Goal: Information Seeking & Learning: Learn about a topic

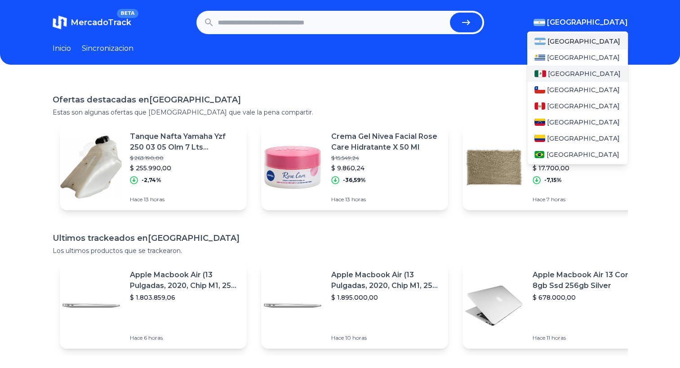
click at [562, 75] on span "[GEOGRAPHIC_DATA]" at bounding box center [584, 73] width 73 height 9
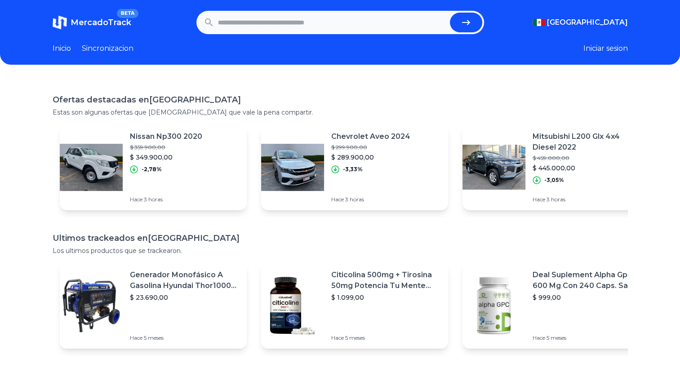
click at [249, 28] on input "text" at bounding box center [332, 23] width 228 height 20
type input "*******"
click at [450, 13] on button "submit" at bounding box center [466, 23] width 32 height 20
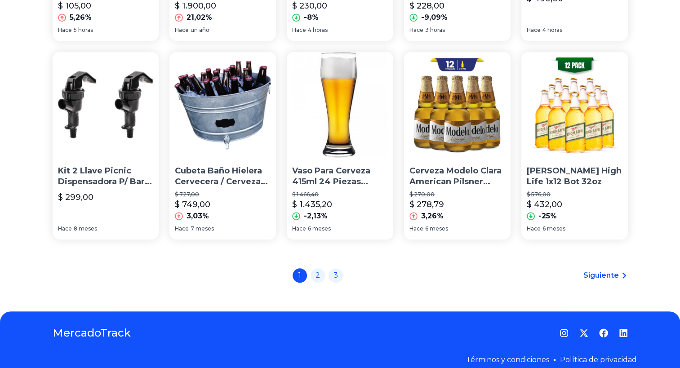
scroll to position [641, 0]
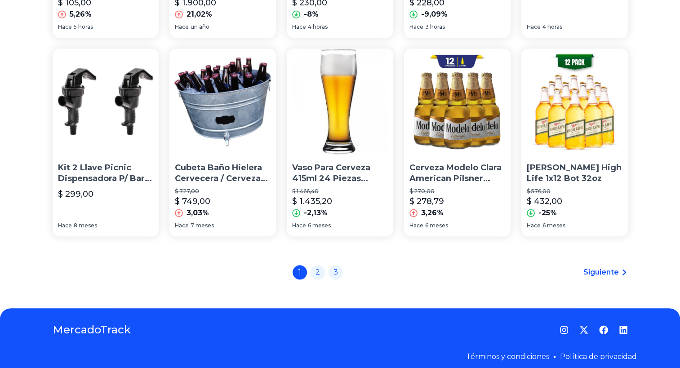
click at [605, 275] on span "Siguiente" at bounding box center [600, 272] width 35 height 11
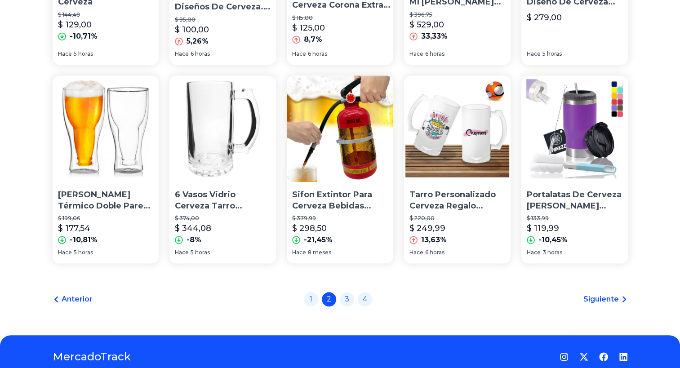
scroll to position [620, 0]
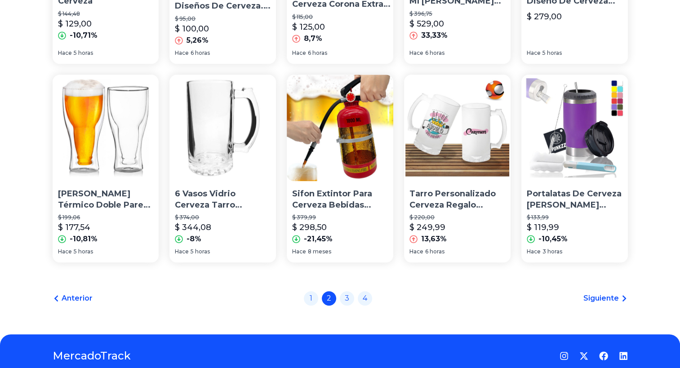
click at [606, 296] on span "Siguiente" at bounding box center [600, 298] width 35 height 11
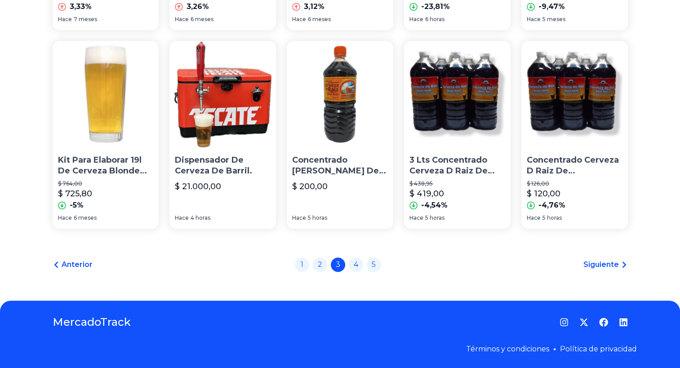
scroll to position [650, 0]
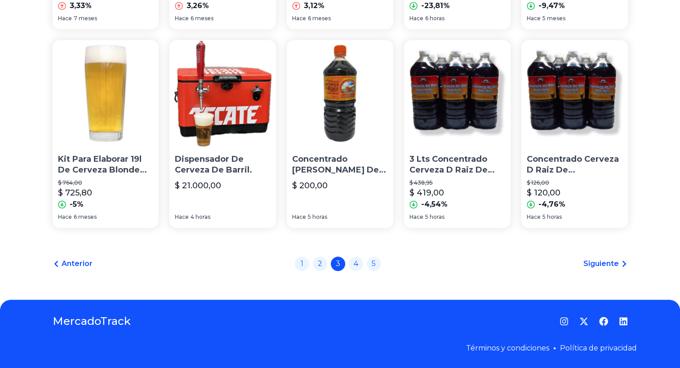
click at [599, 262] on span "Siguiente" at bounding box center [600, 263] width 35 height 11
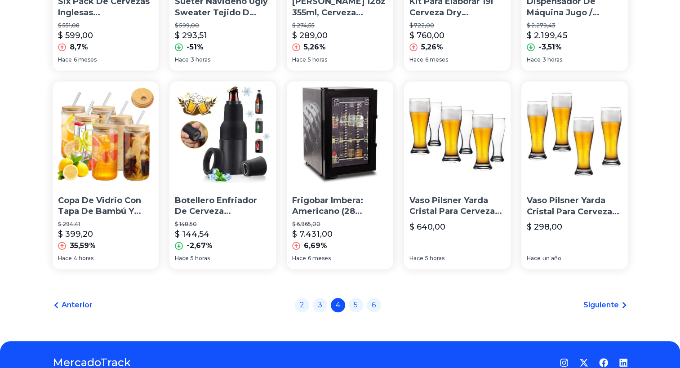
scroll to position [613, 0]
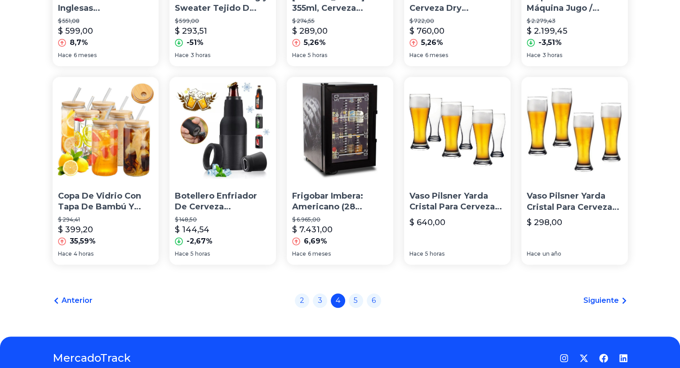
click at [599, 301] on span "Siguiente" at bounding box center [600, 300] width 35 height 11
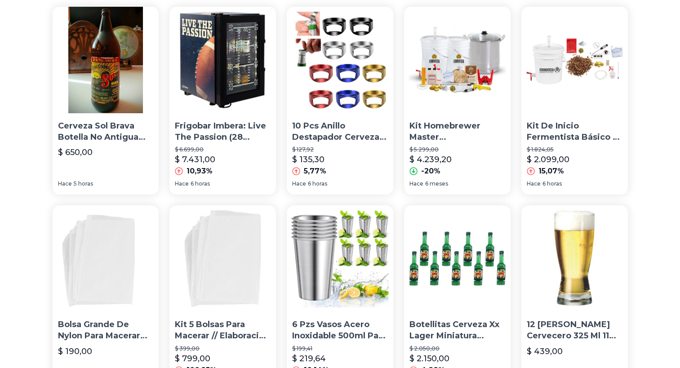
scroll to position [88, 0]
